Goal: Obtain resource: Download file/media

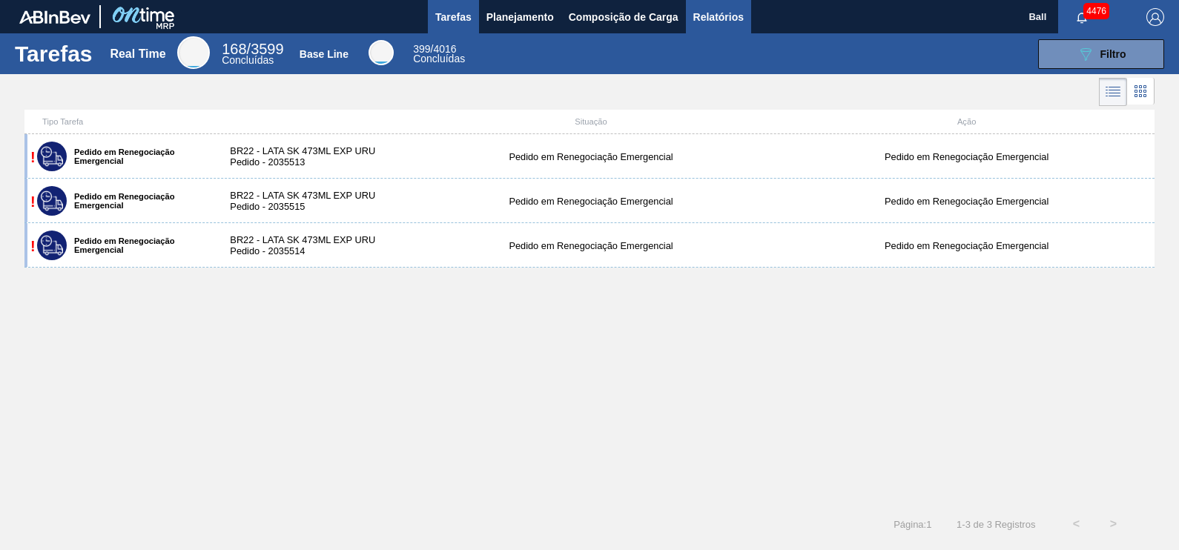
click at [734, 26] on button "Relatórios" at bounding box center [718, 16] width 65 height 33
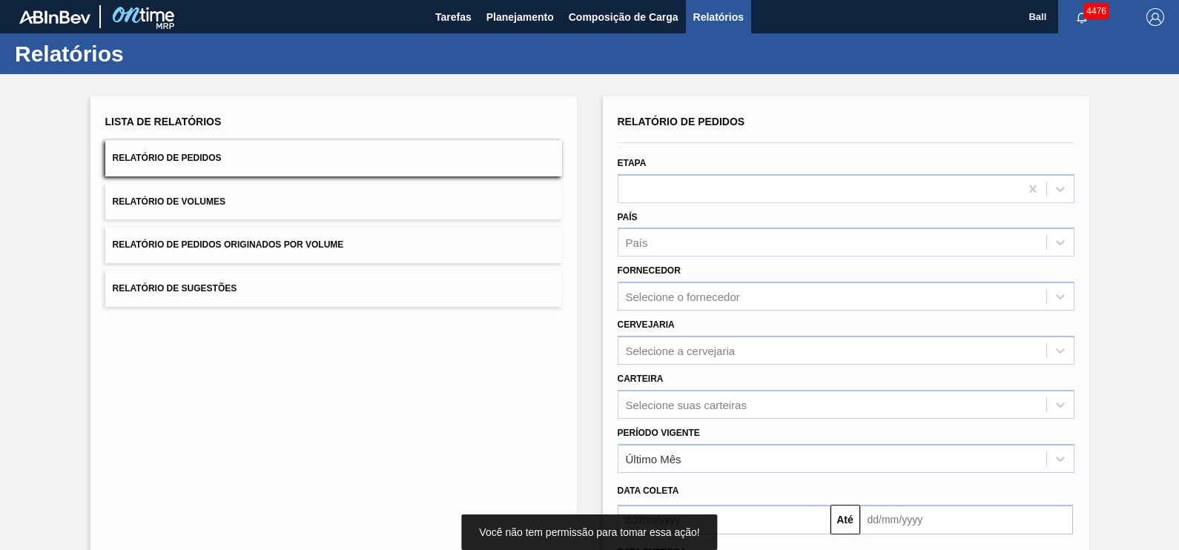
click at [296, 148] on button "Relatório de Pedidos" at bounding box center [333, 158] width 457 height 36
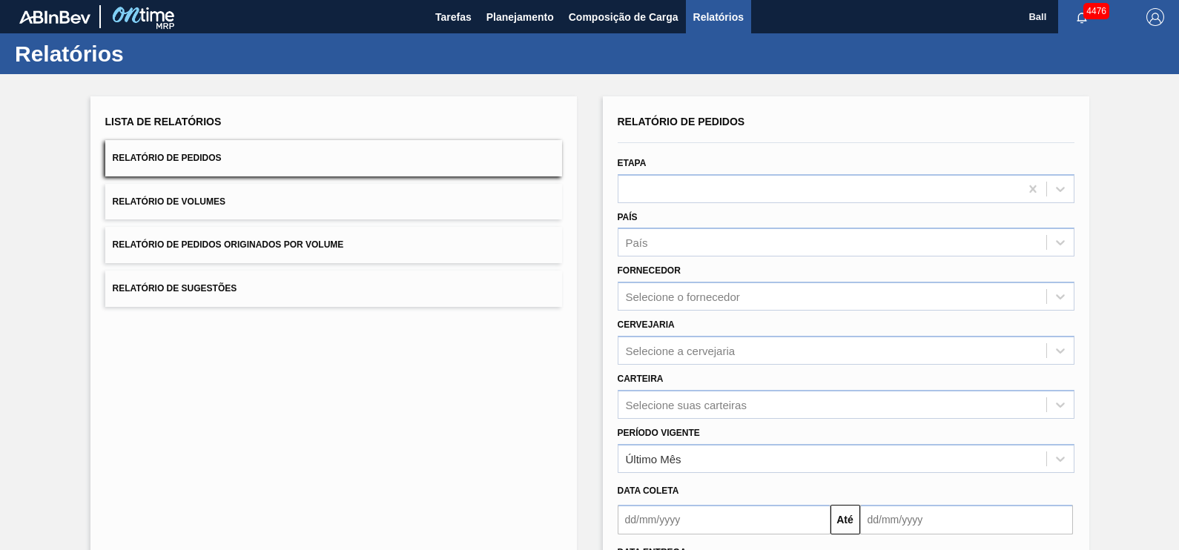
click at [259, 216] on button "Relatório de Volumes" at bounding box center [333, 202] width 457 height 36
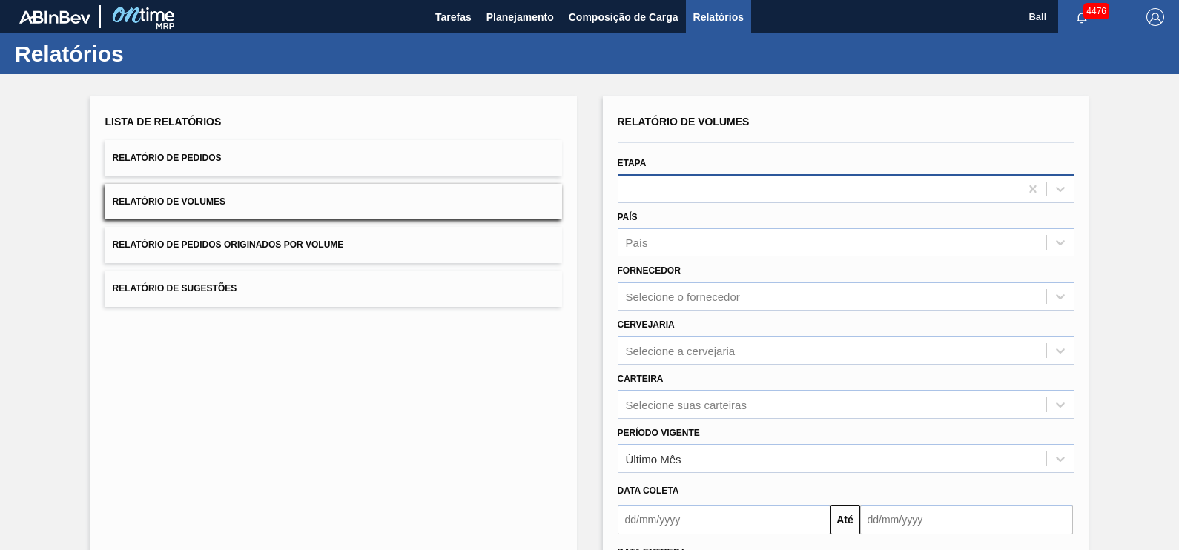
click at [794, 183] on div at bounding box center [818, 188] width 401 height 21
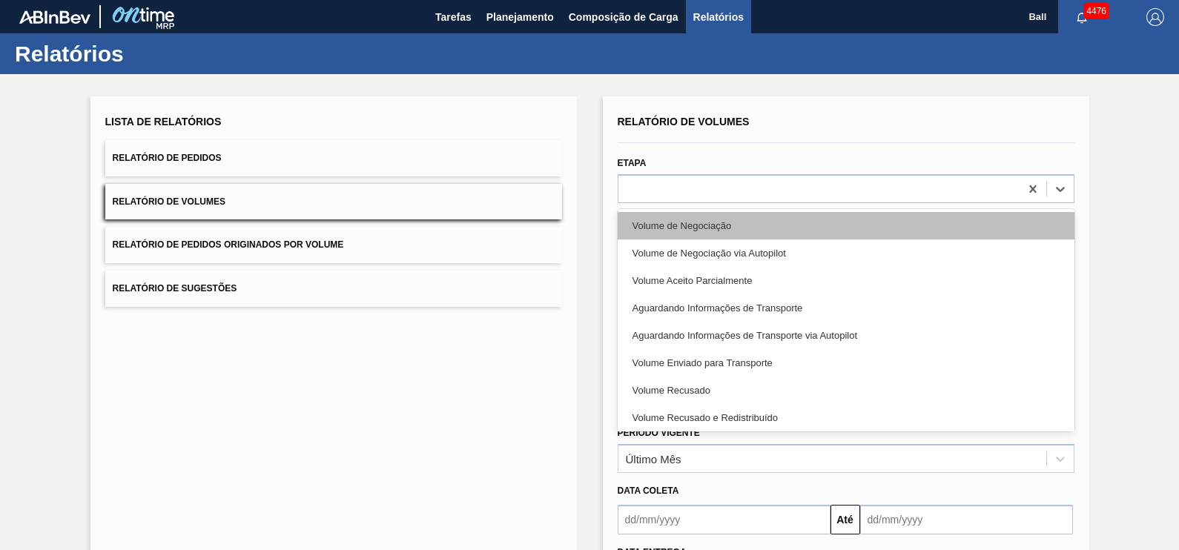
click at [755, 230] on div "Volume de Negociação" at bounding box center [845, 225] width 457 height 27
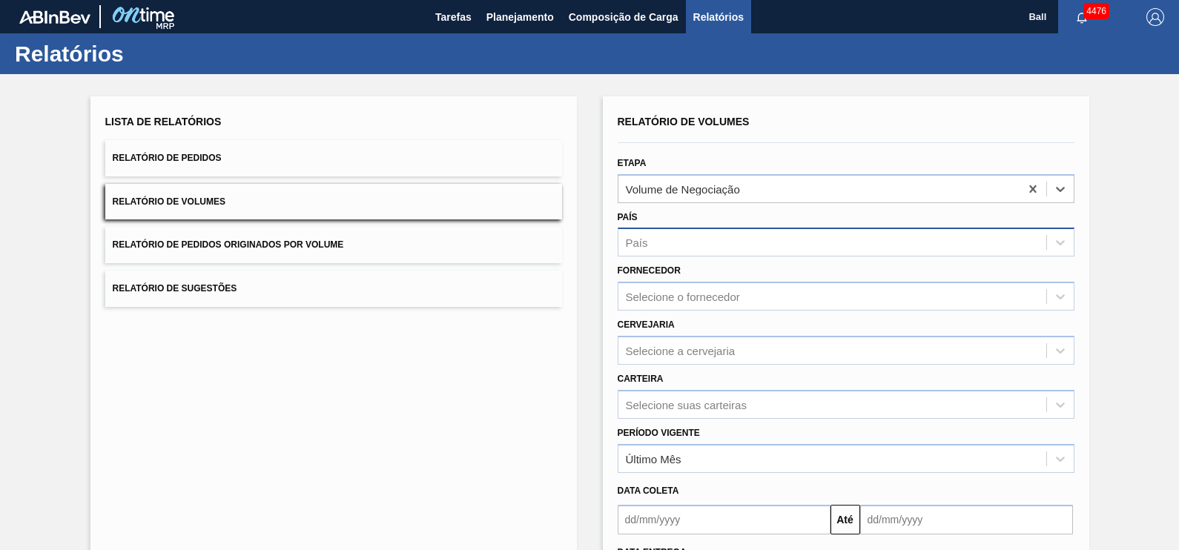
click at [728, 248] on div "País" at bounding box center [832, 242] width 428 height 21
click at [681, 282] on div "Selecione o fornecedor" at bounding box center [845, 296] width 457 height 29
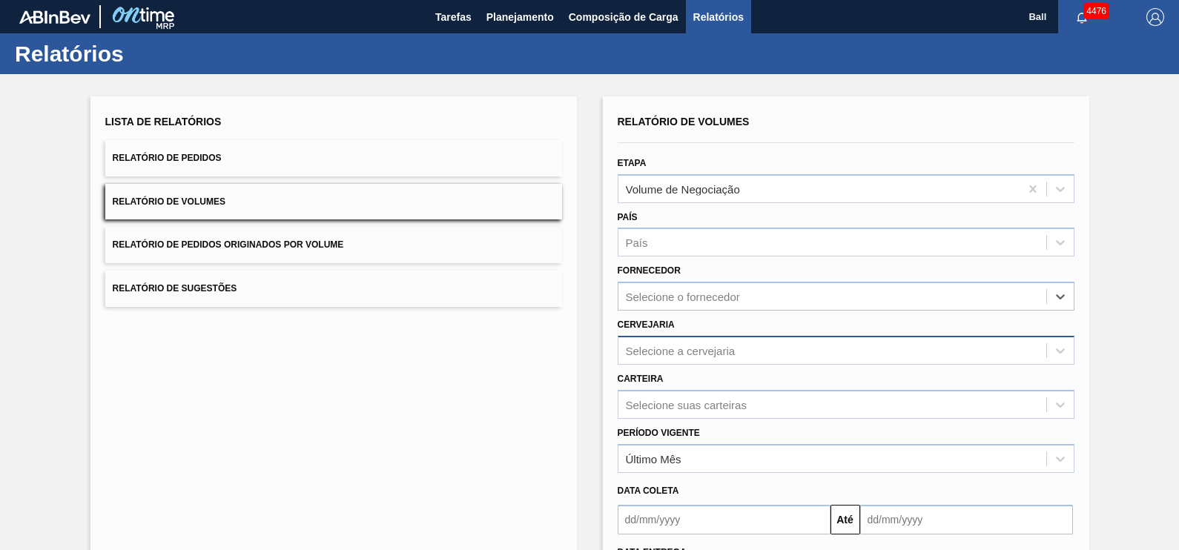
click at [689, 336] on div "Selecione a cervejaria" at bounding box center [845, 350] width 457 height 29
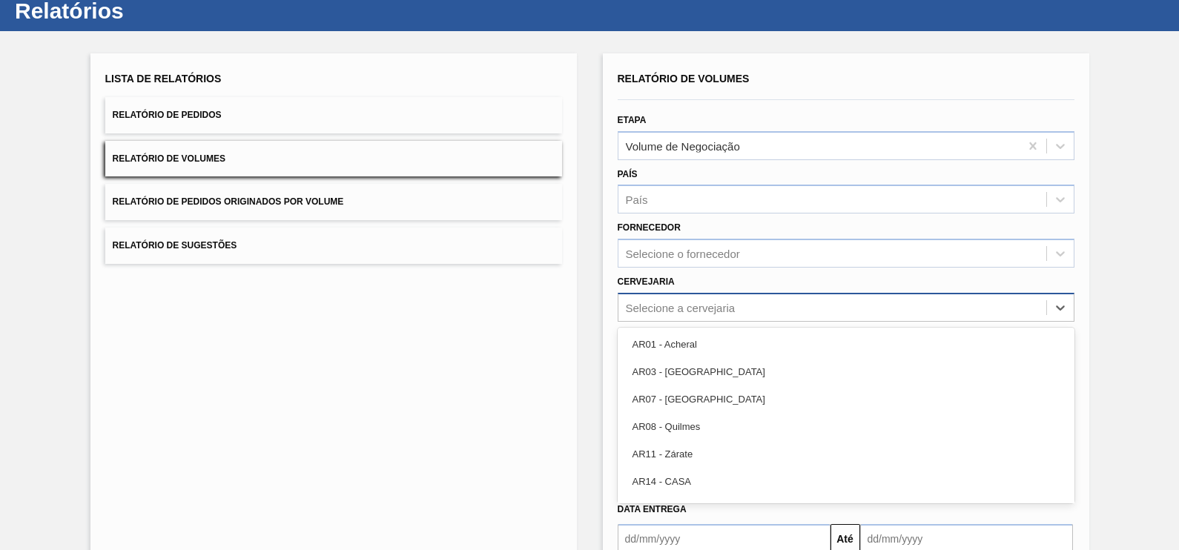
scroll to position [47, 0]
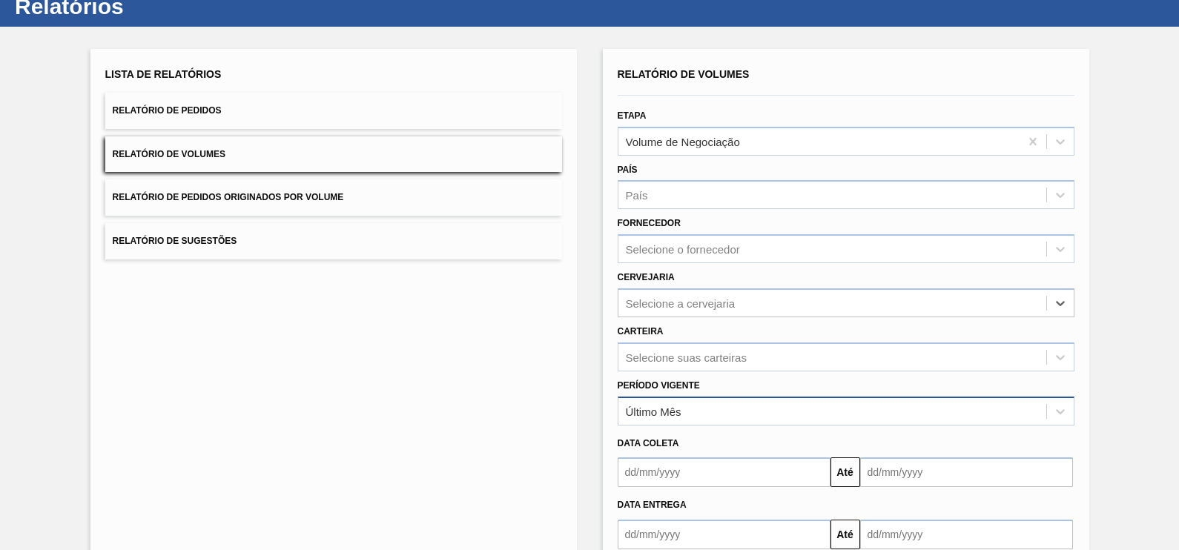
click at [657, 397] on div "Último Mês" at bounding box center [845, 411] width 457 height 29
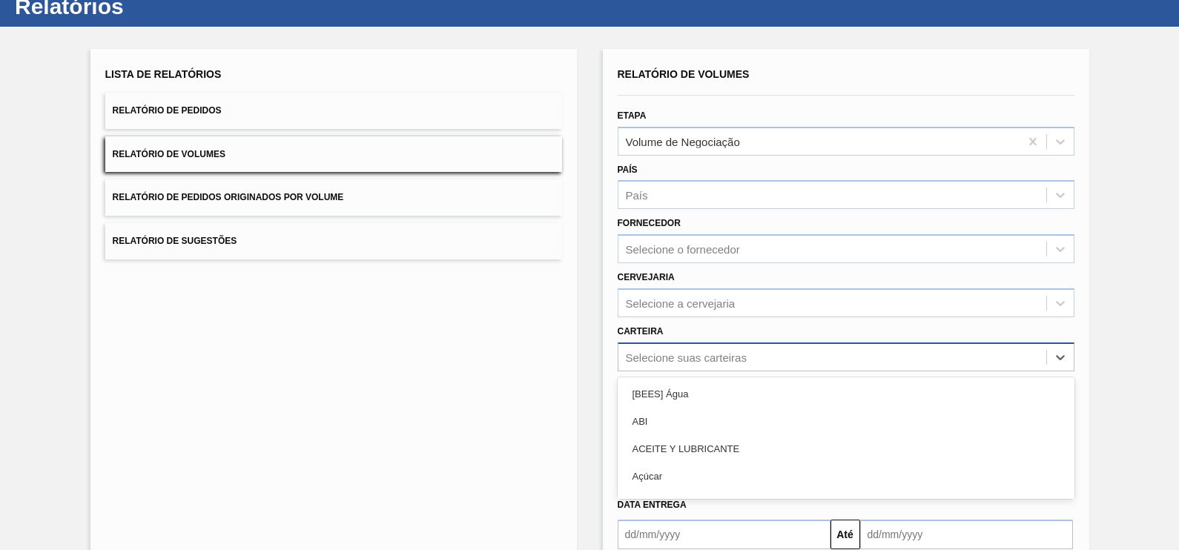
scroll to position [100, 0]
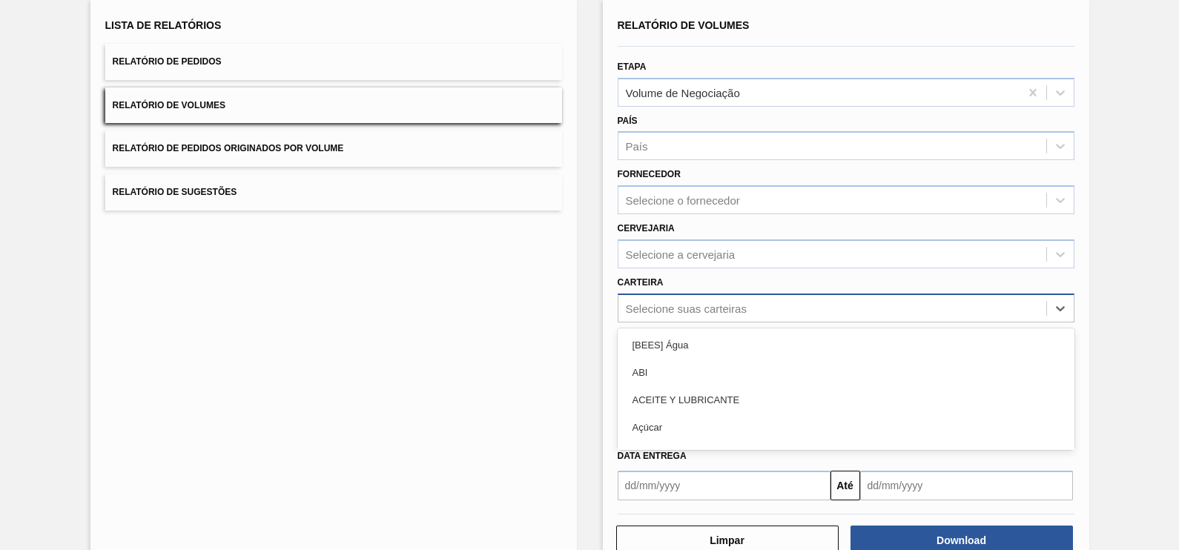
click at [716, 322] on div "option [BEES] Água focused, 1 of 101. 101 results available. Use Up and Down to…" at bounding box center [845, 308] width 457 height 29
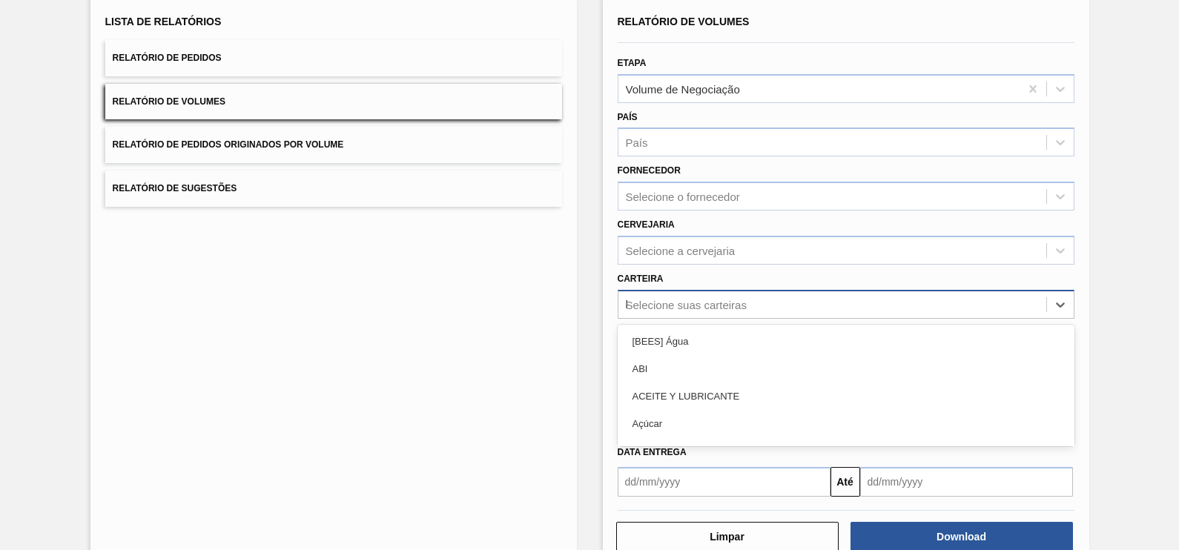
type input "la"
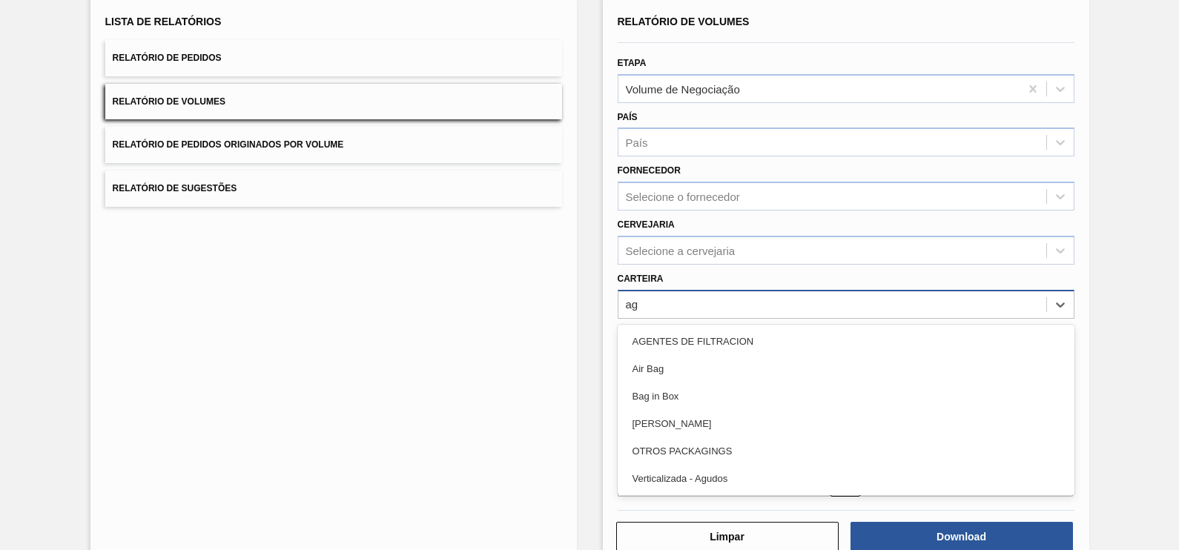
type input "a"
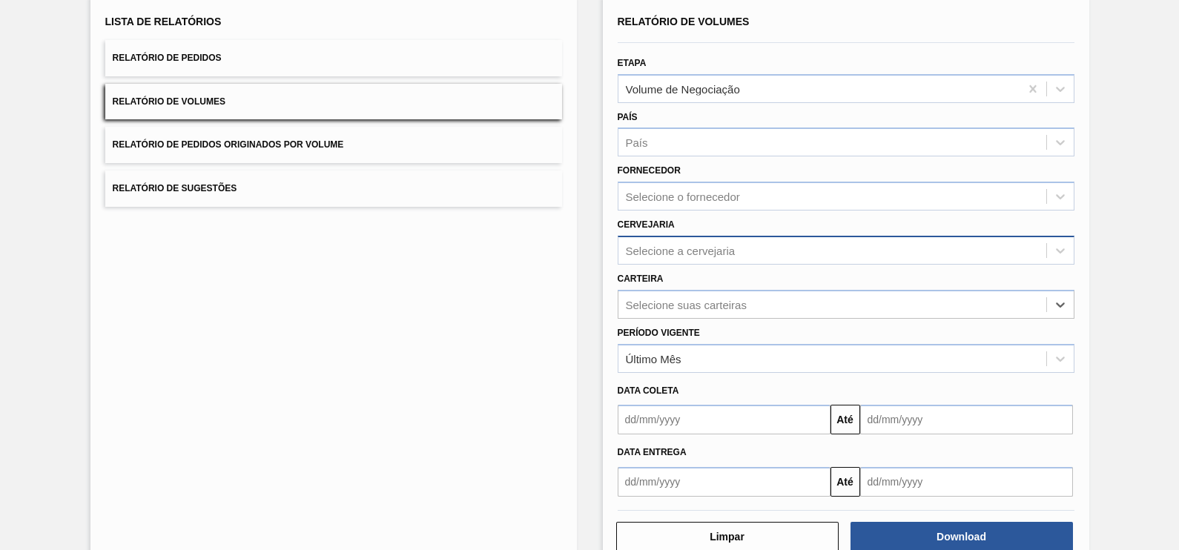
click at [709, 256] on div "Selecione a cervejaria" at bounding box center [832, 249] width 428 height 21
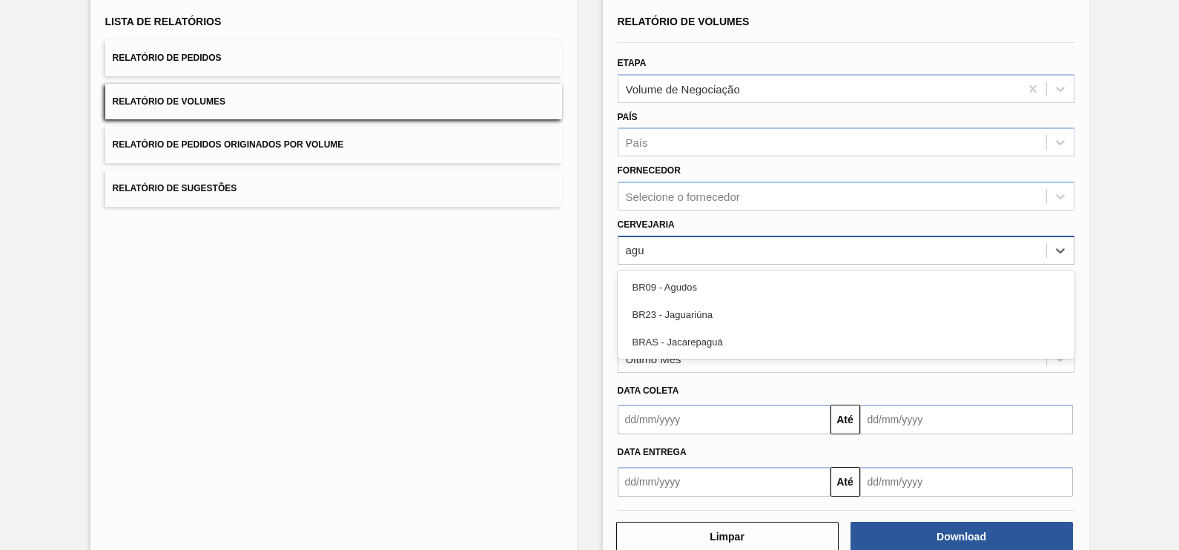
type input "agud"
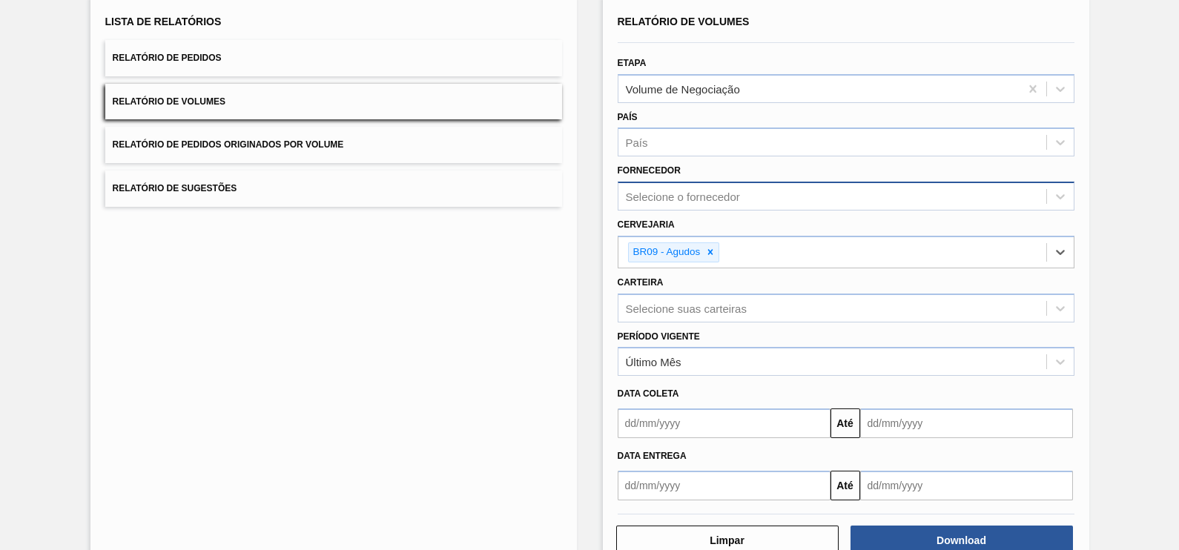
click at [743, 190] on div "Selecione o fornecedor" at bounding box center [832, 196] width 428 height 21
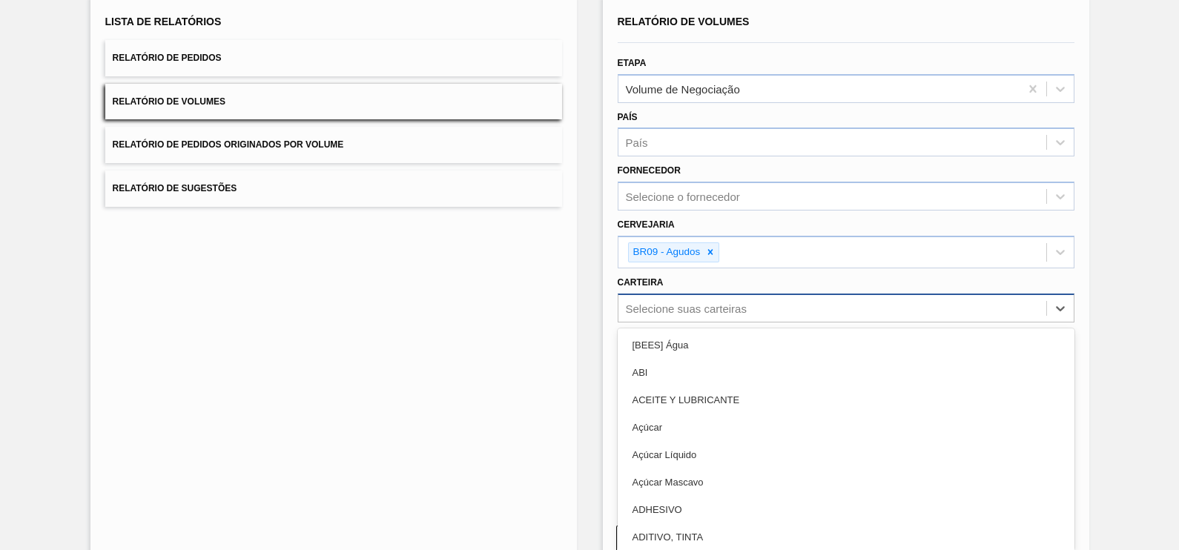
click at [717, 302] on div "Selecione suas carteiras" at bounding box center [686, 308] width 121 height 13
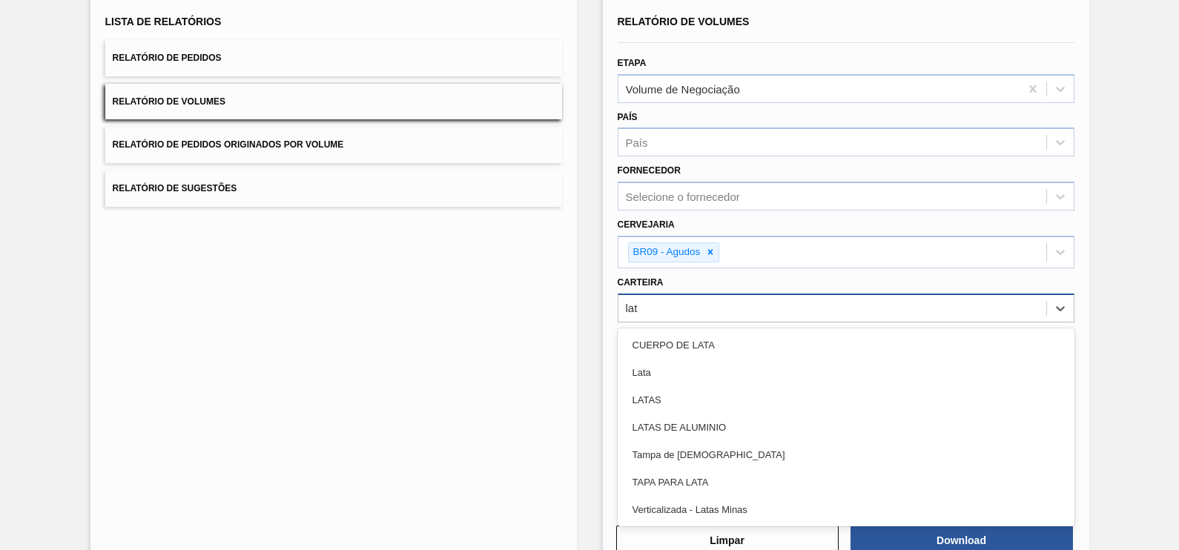
type input "lata"
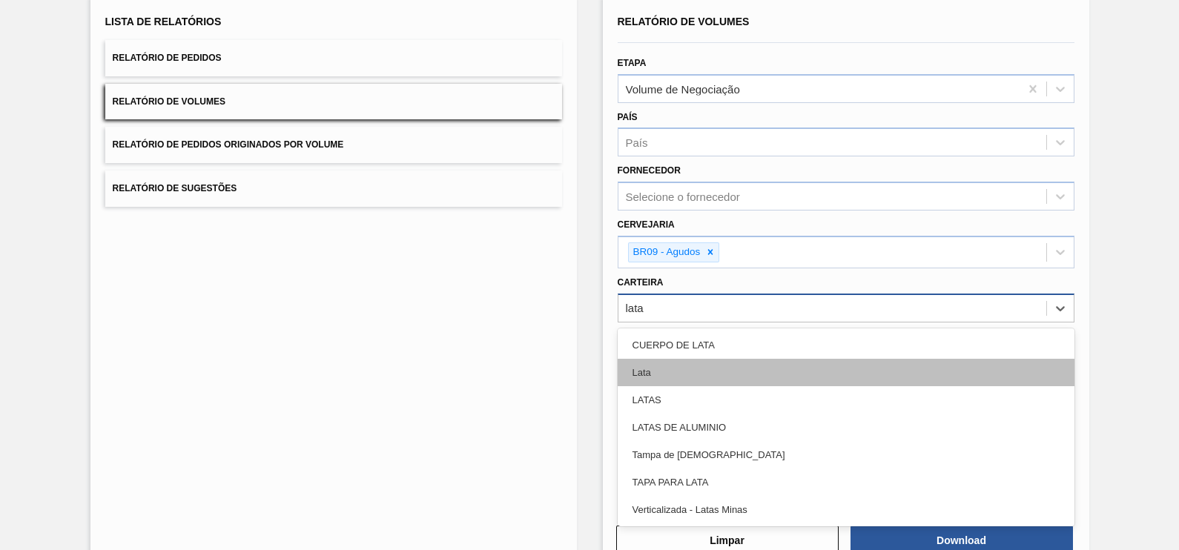
click at [671, 367] on div "Lata" at bounding box center [845, 372] width 457 height 27
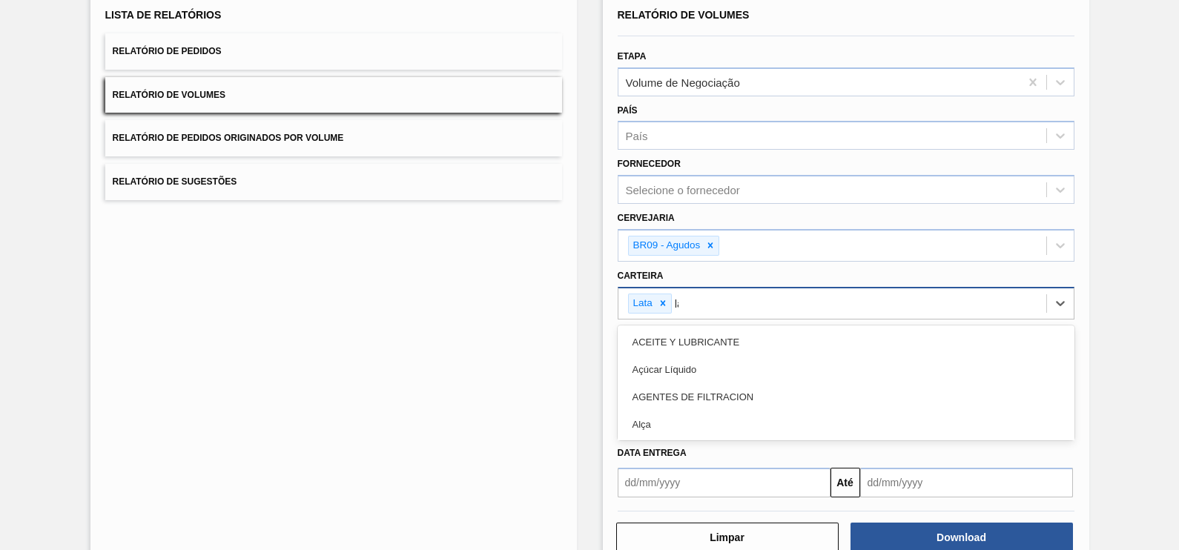
scroll to position [107, 0]
type input "lata"
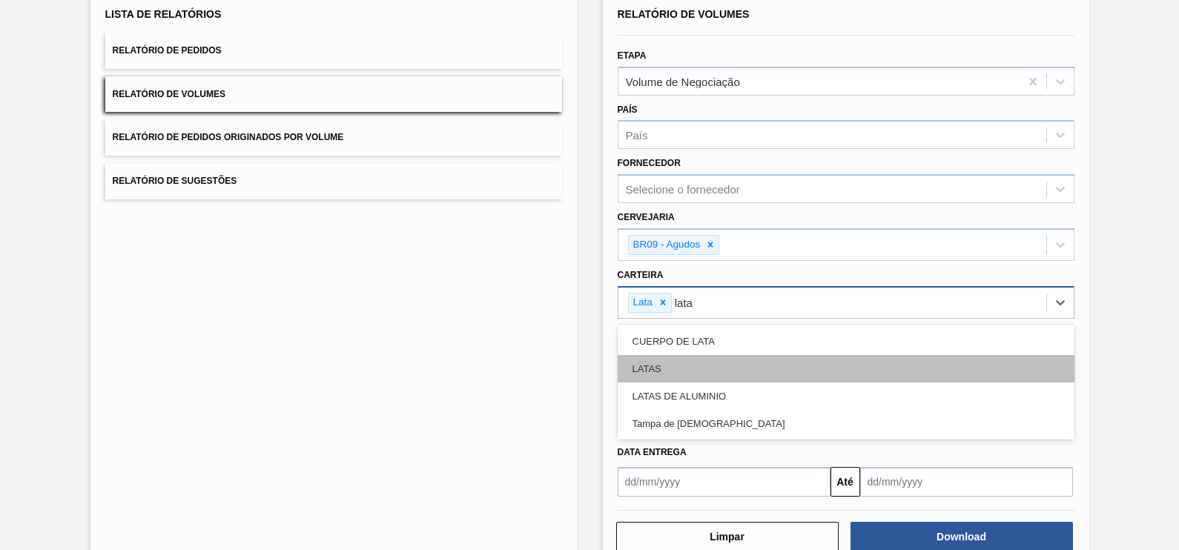
click at [700, 367] on div "LATAS" at bounding box center [845, 368] width 457 height 27
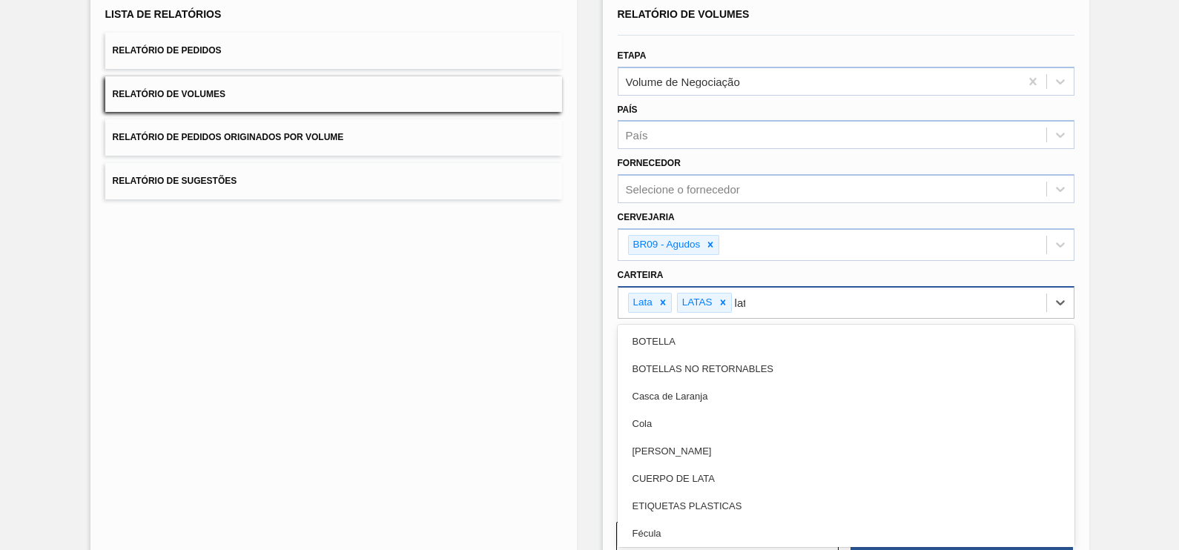
type input "lata"
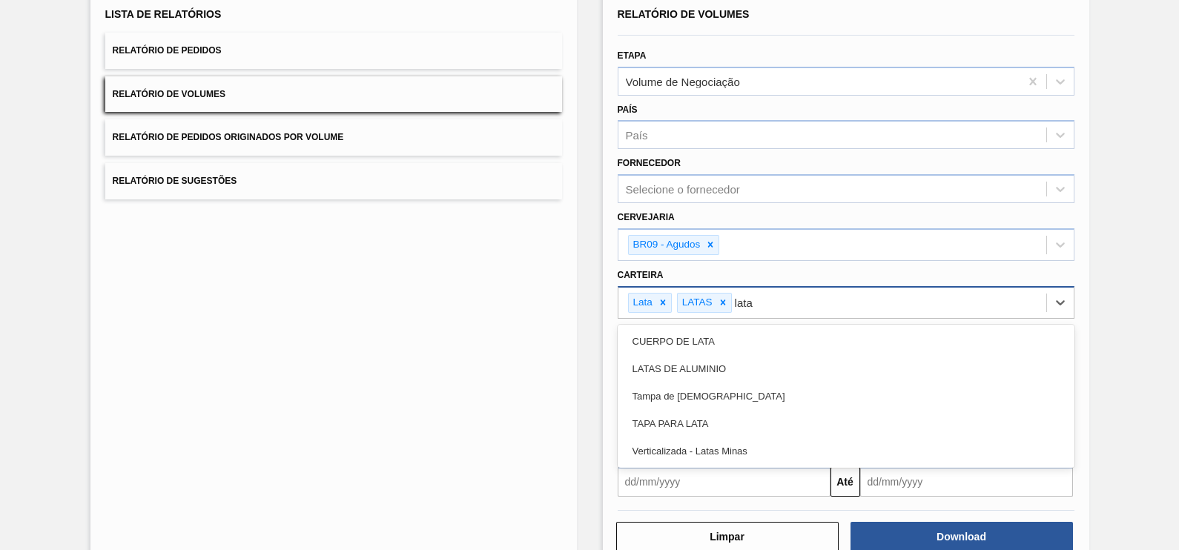
click at [700, 367] on div "LATAS DE ALUMINIO" at bounding box center [845, 368] width 457 height 27
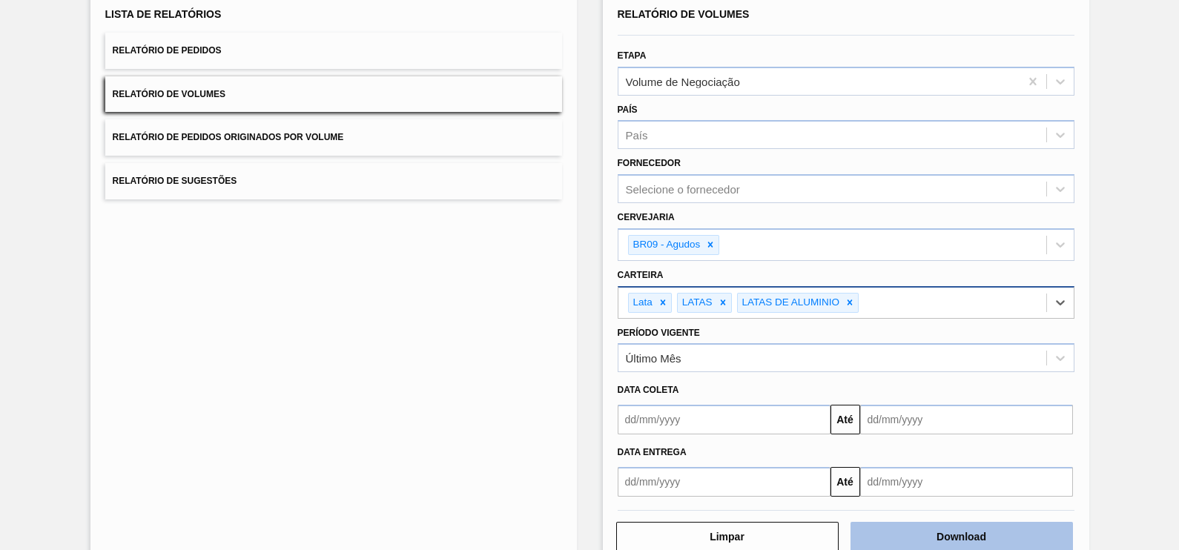
click at [1018, 526] on button "Download" at bounding box center [961, 537] width 222 height 30
drag, startPoint x: 337, startPoint y: 372, endPoint x: 337, endPoint y: 351, distance: 21.5
click at [337, 373] on div "Lista de Relatórios Relatório de Pedidos Relatório de Volumes Relatório de Pedi…" at bounding box center [333, 278] width 486 height 579
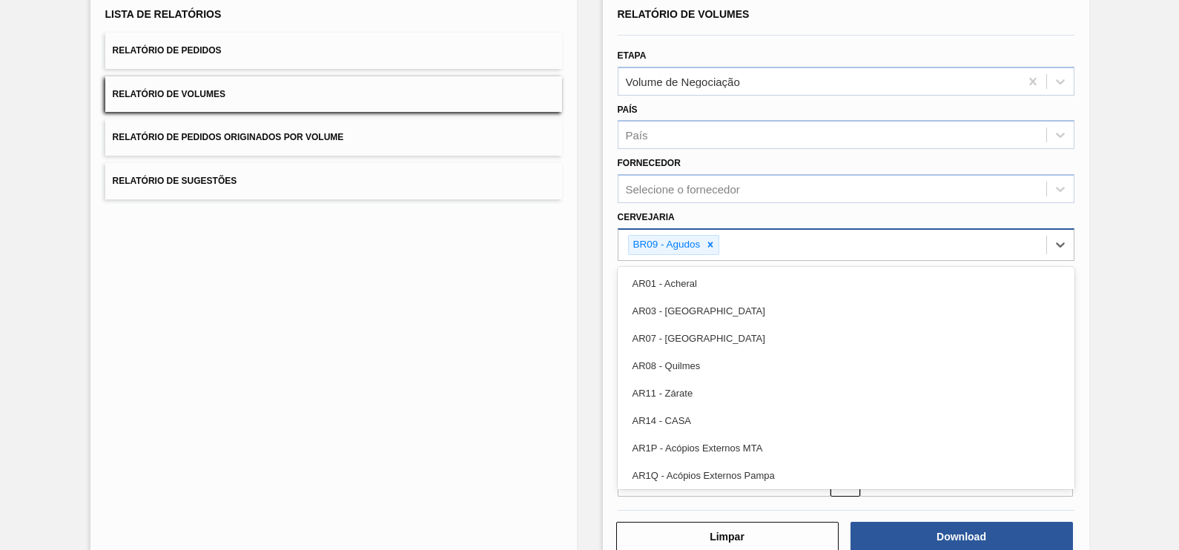
click at [741, 245] on div "BR09 - Agudos" at bounding box center [832, 245] width 428 height 30
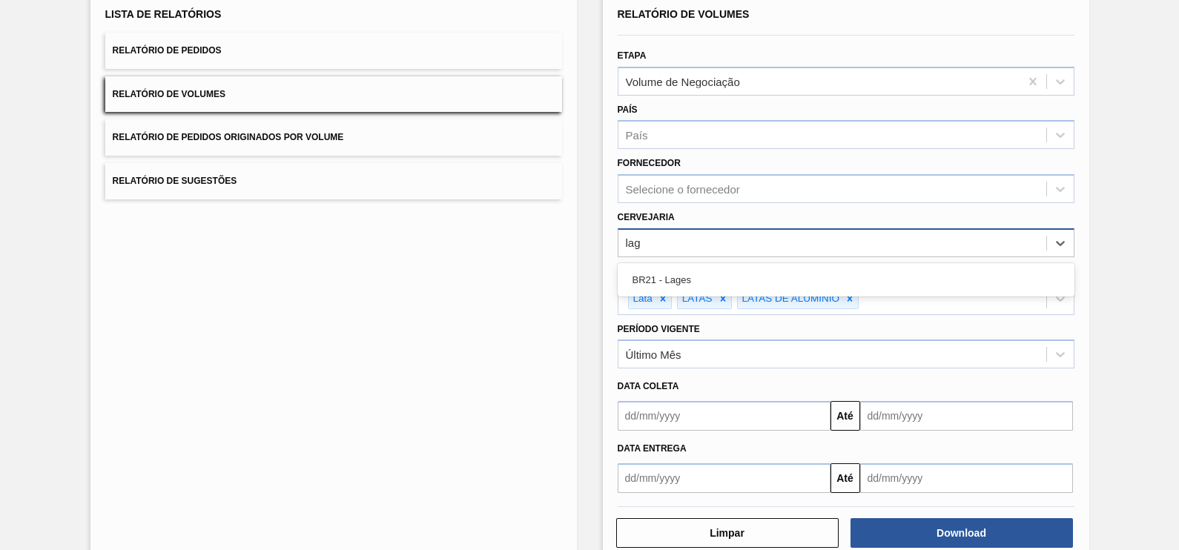
type input "lage"
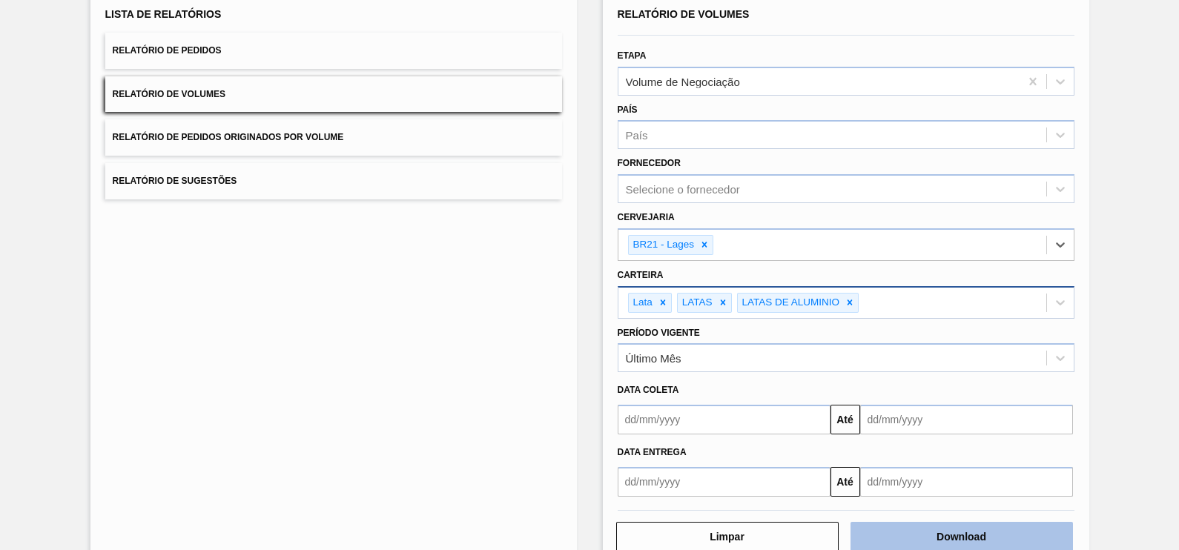
click at [1005, 532] on button "Download" at bounding box center [961, 537] width 222 height 30
